Goal: Transaction & Acquisition: Purchase product/service

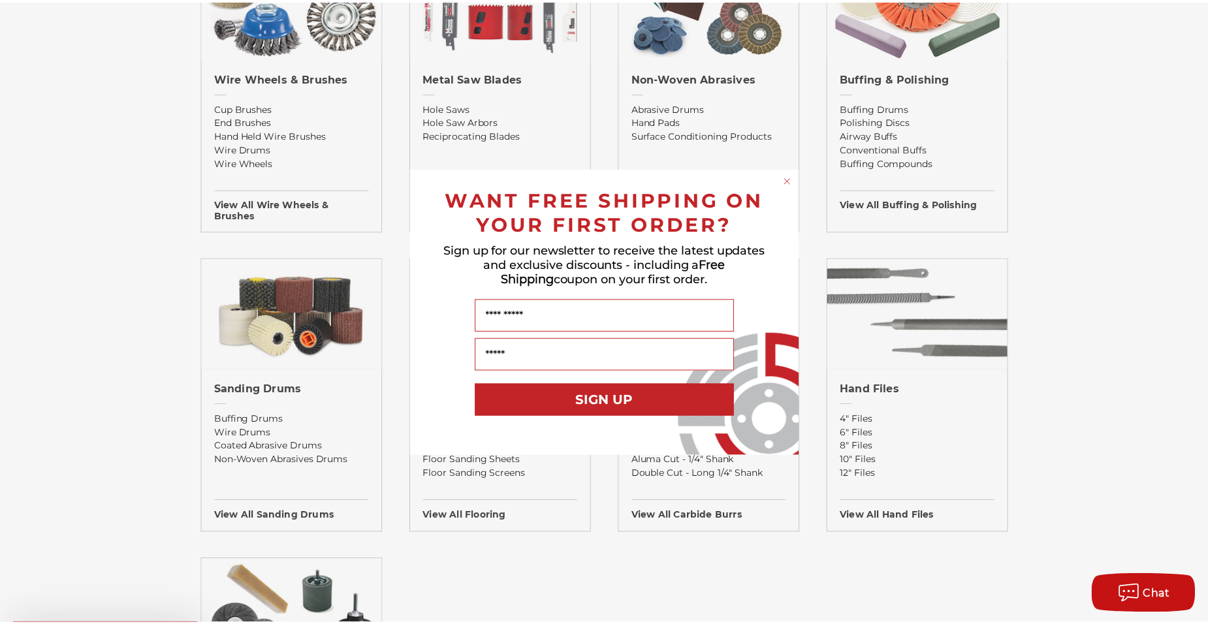
scroll to position [914, 0]
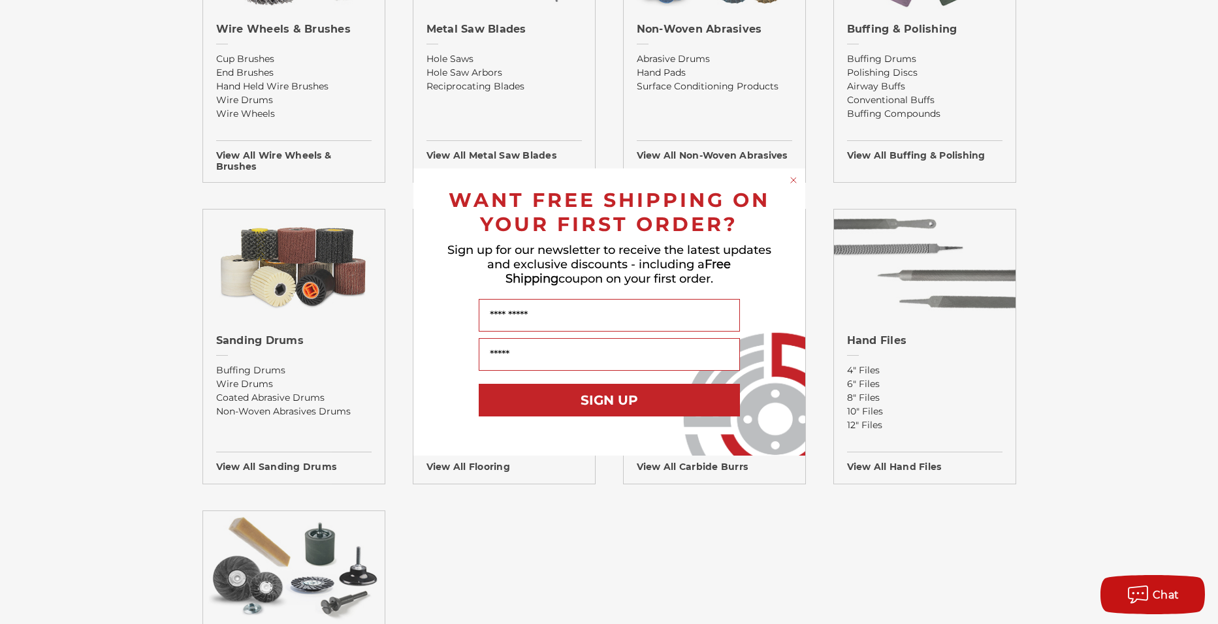
click at [797, 178] on circle "Close dialog" at bounding box center [793, 180] width 12 height 12
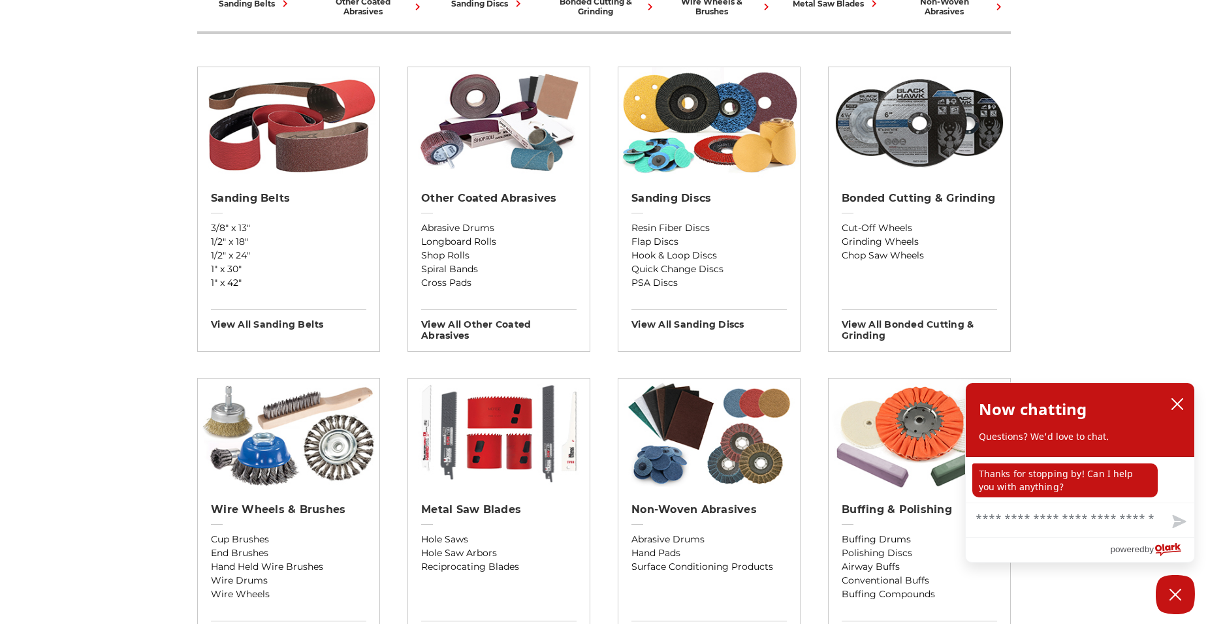
scroll to position [392, 0]
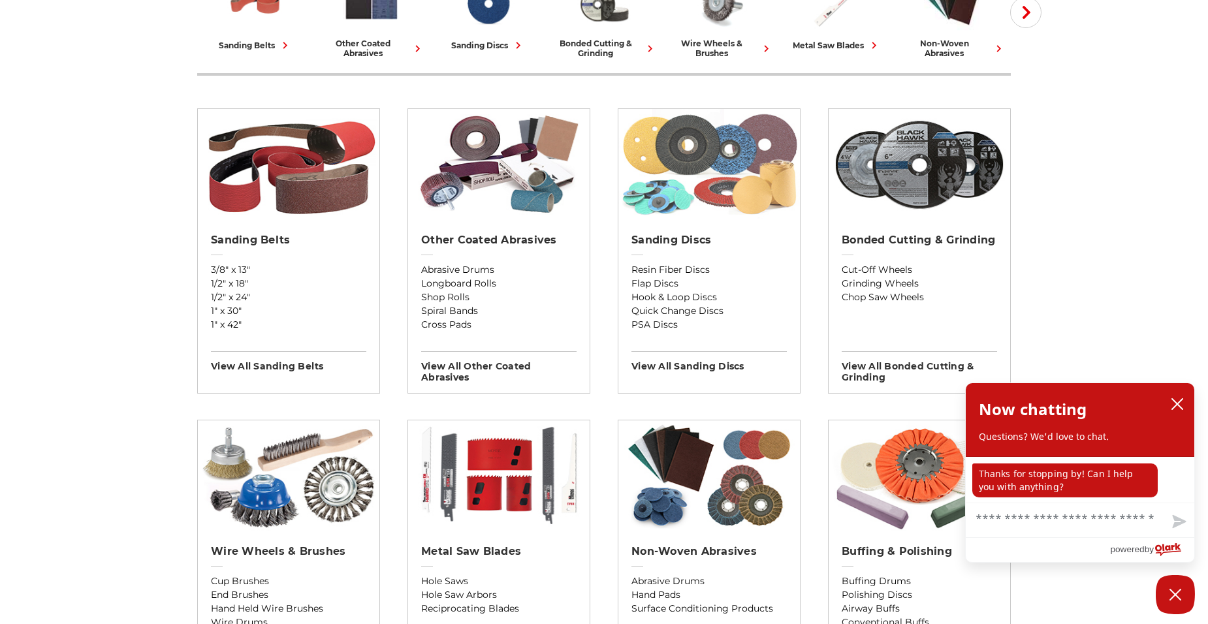
click at [655, 206] on img at bounding box center [710, 164] width 182 height 111
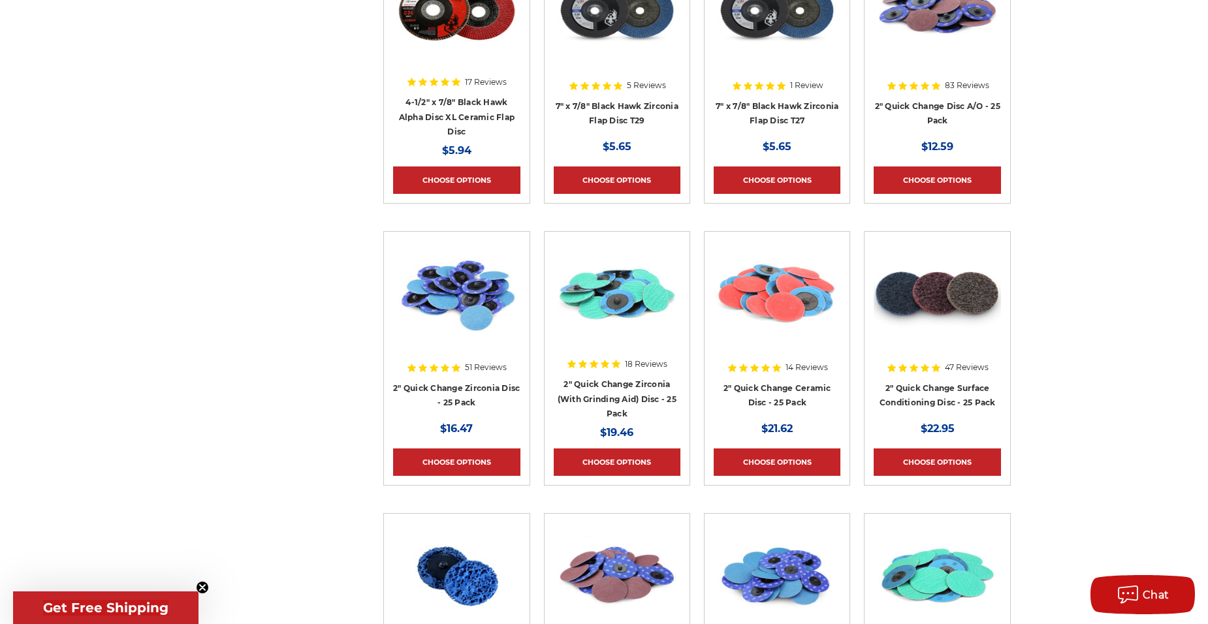
scroll to position [4050, 0]
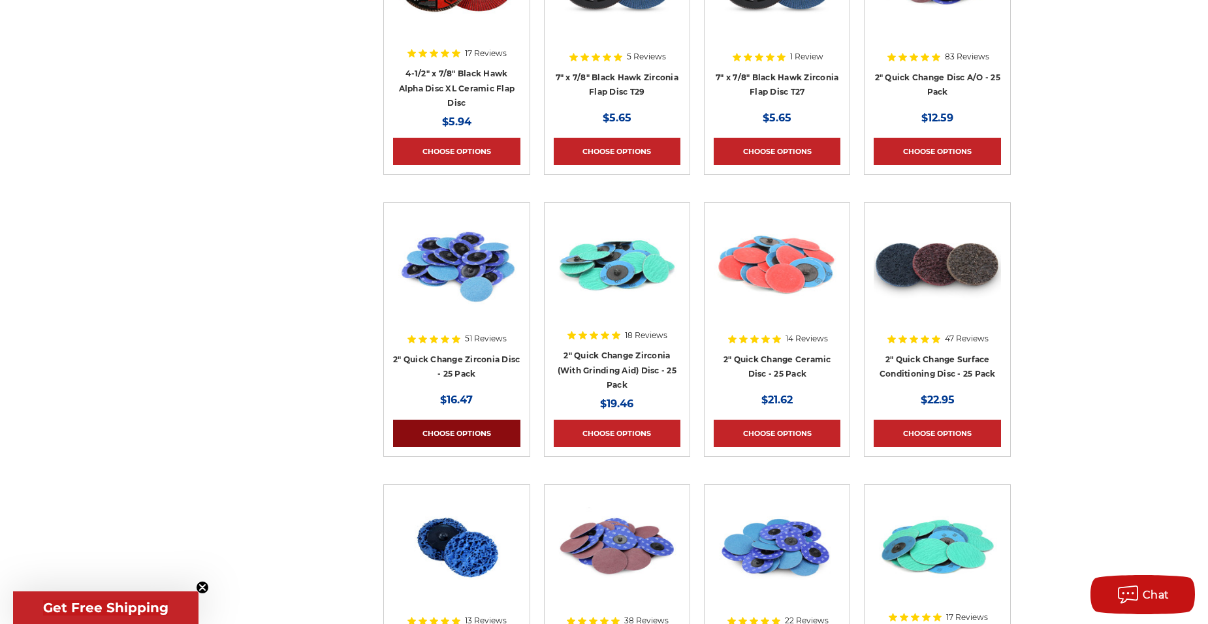
click at [469, 436] on link "Choose Options" at bounding box center [456, 433] width 127 height 27
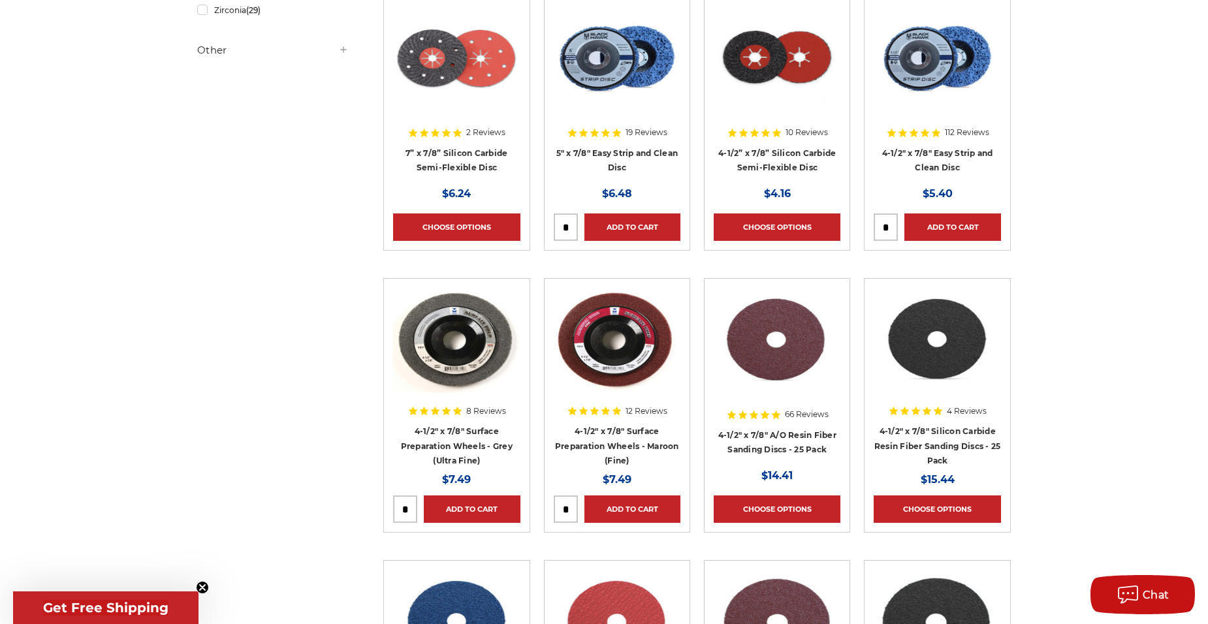
scroll to position [895, 0]
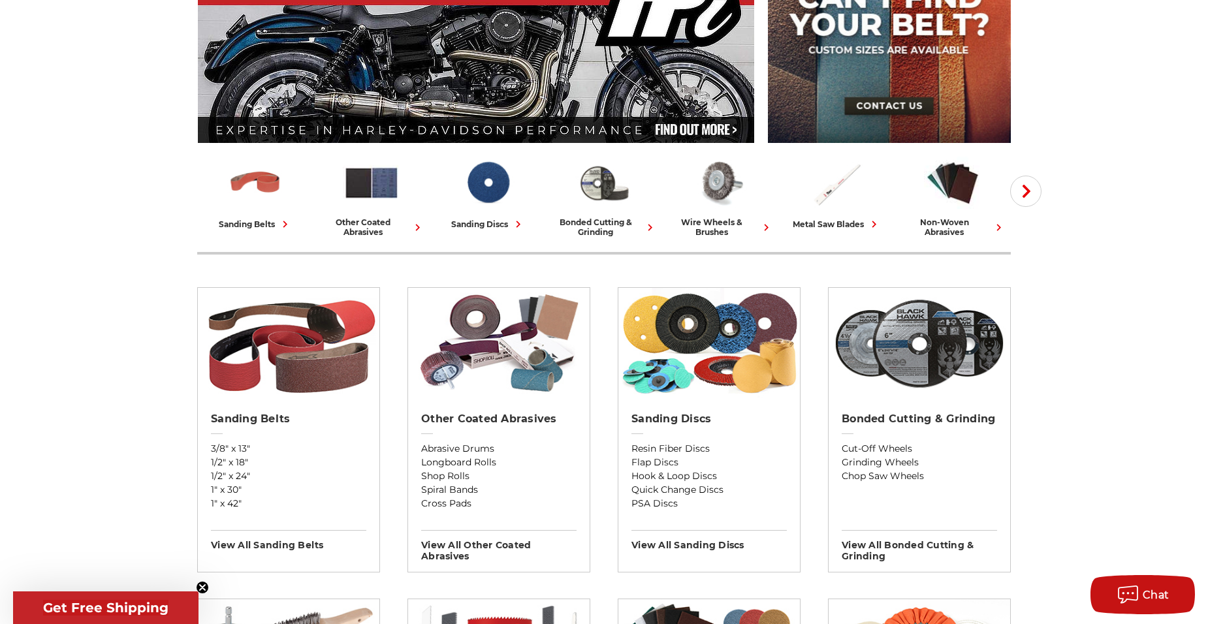
scroll to position [196, 0]
